Goal: Task Accomplishment & Management: Manage account settings

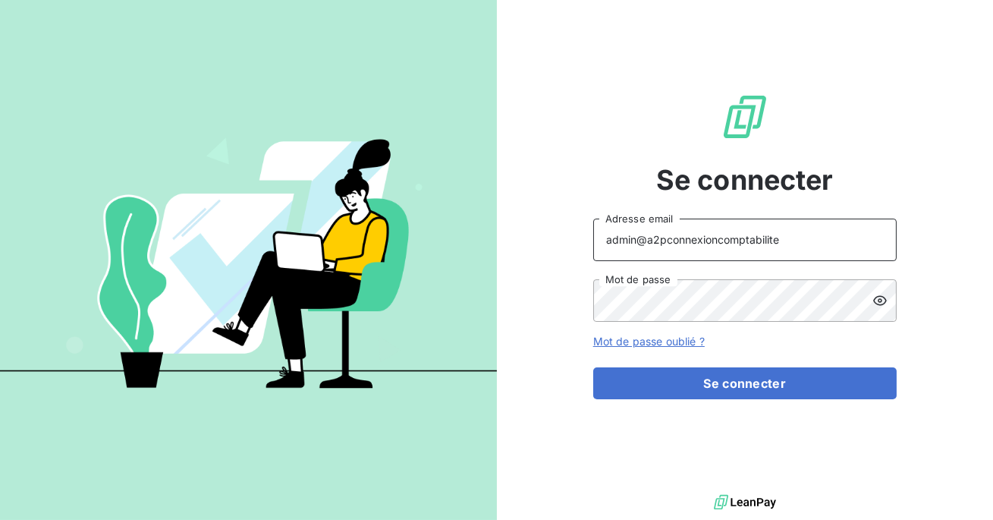
click at [772, 235] on input "admin@a2pconnexioncomptabilite" at bounding box center [745, 240] width 304 height 42
click at [717, 242] on input "admin@a2pconnexioncomptabilite" at bounding box center [745, 240] width 304 height 42
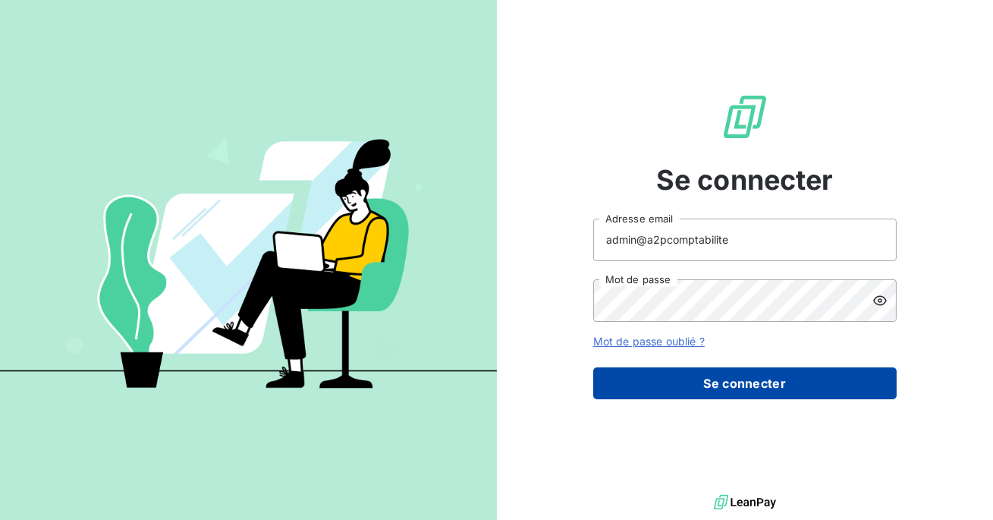
type input "admin@a2pcomptabilite"
click at [763, 392] on button "Se connecter" at bounding box center [745, 383] width 304 height 32
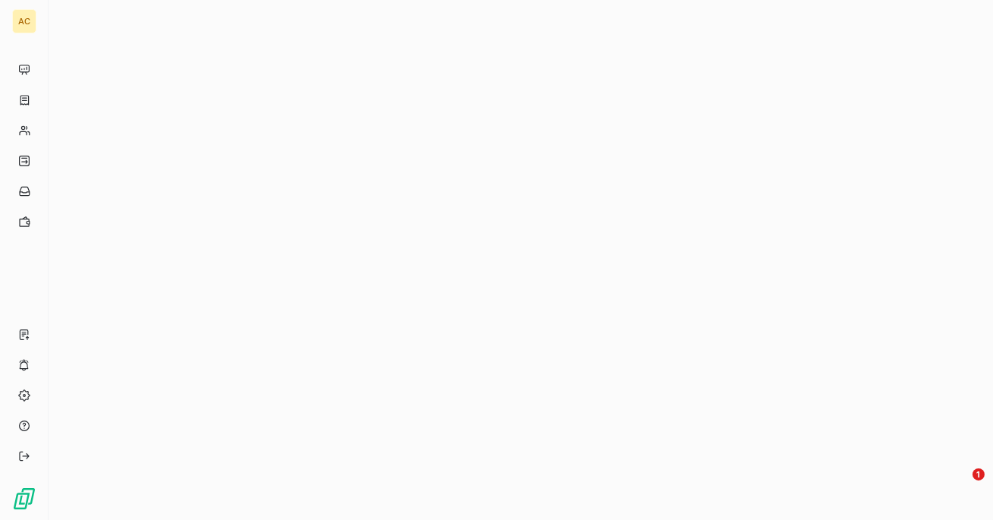
click at [743, 373] on div at bounding box center [521, 260] width 945 height 520
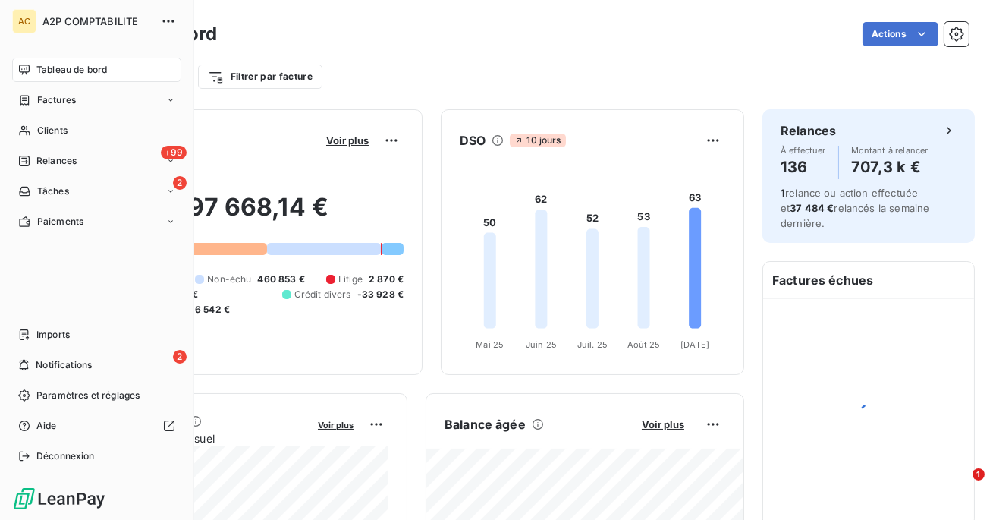
click at [40, 348] on nav "Imports 2 Notifications Paramètres et réglages Aide Déconnexion" at bounding box center [96, 395] width 169 height 146
click at [42, 338] on span "Imports" at bounding box center [52, 335] width 33 height 14
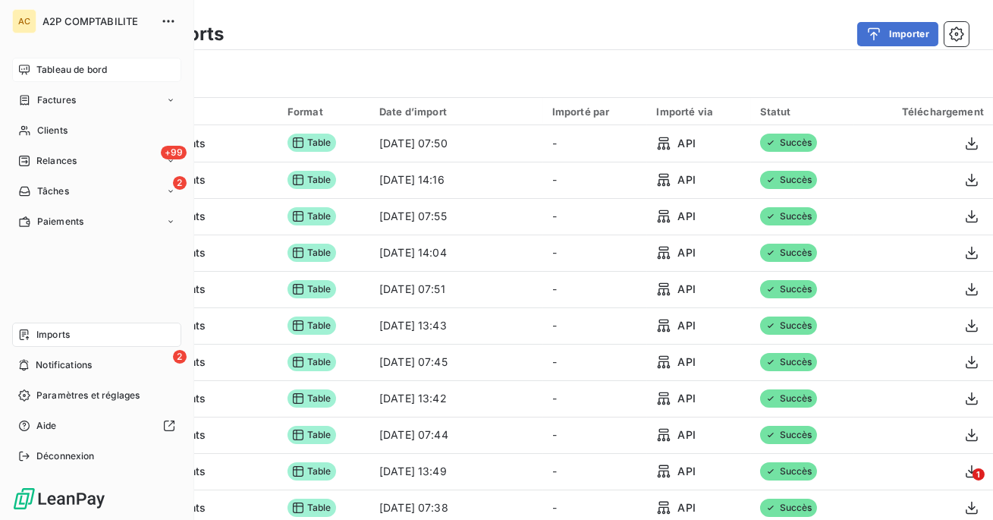
click at [77, 80] on div "Tableau de bord" at bounding box center [96, 70] width 169 height 24
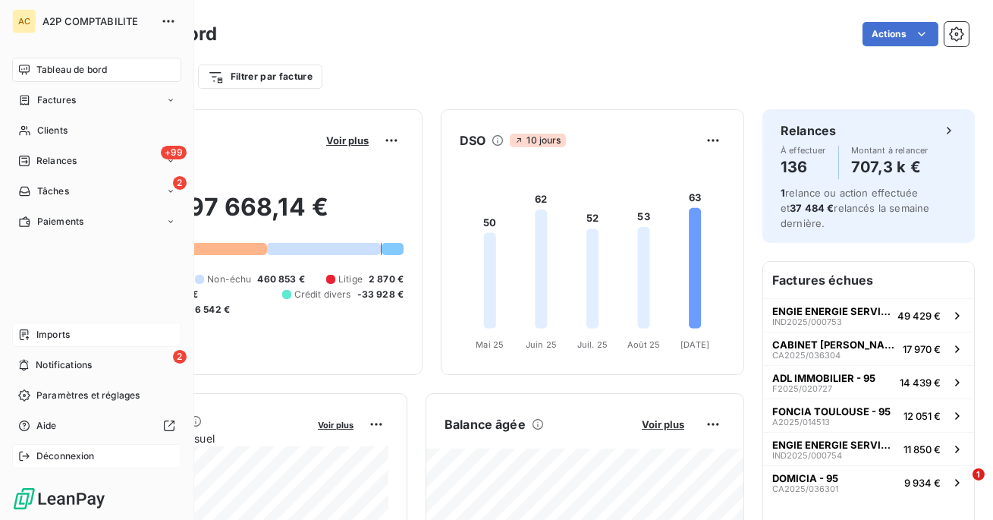
click at [53, 464] on div "Déconnexion" at bounding box center [96, 456] width 169 height 24
